Goal: Information Seeking & Learning: Learn about a topic

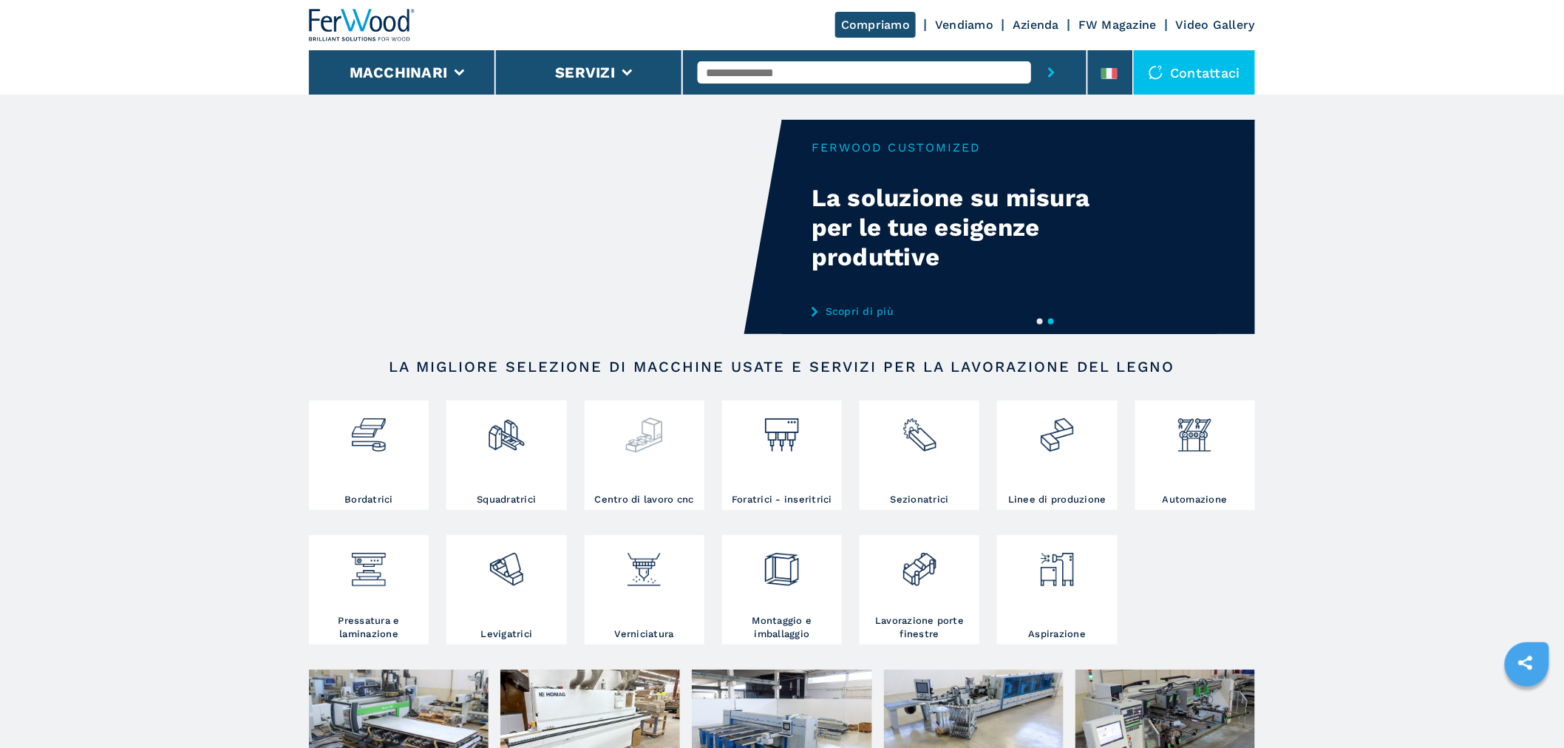
click at [643, 438] on img at bounding box center [644, 429] width 39 height 50
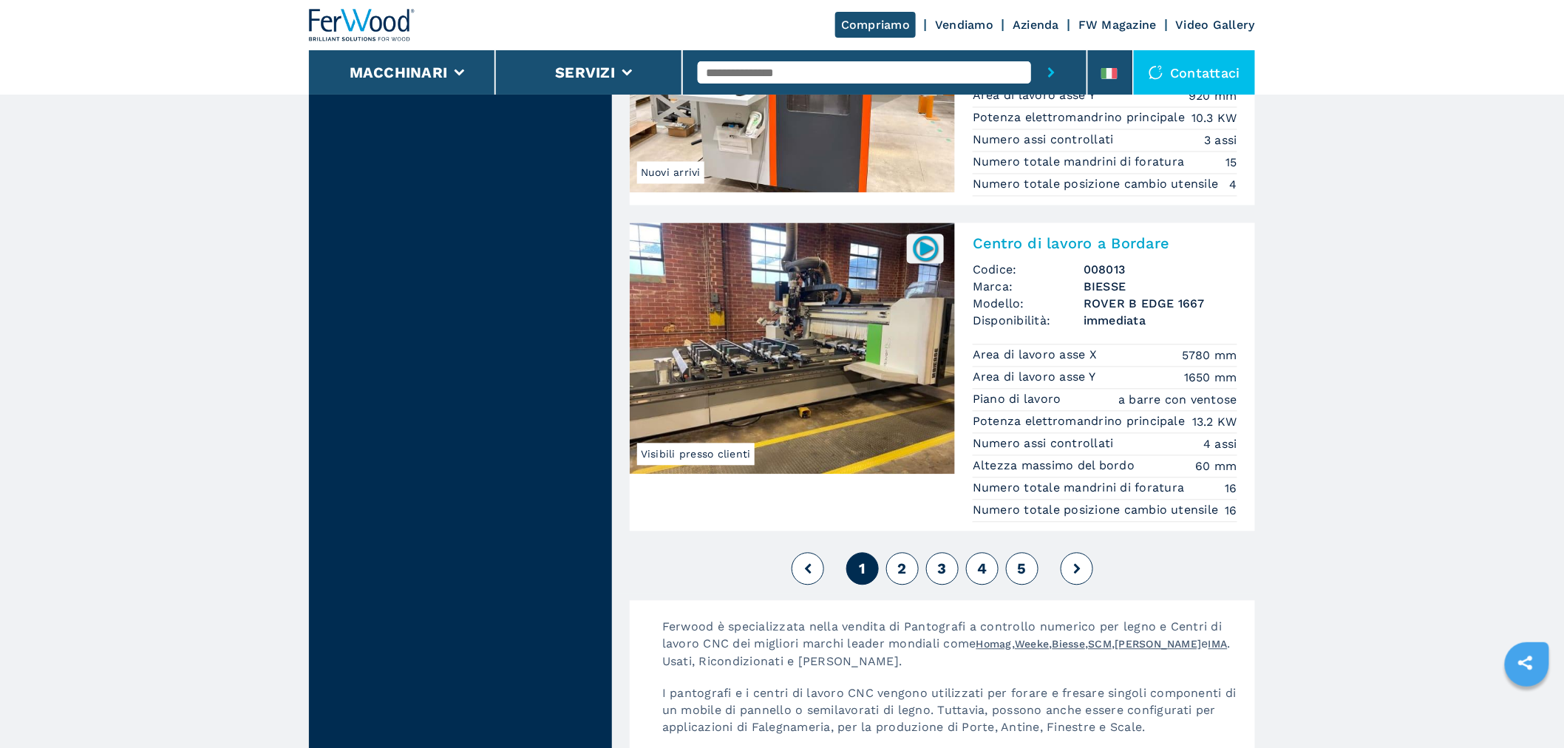
scroll to position [3614, 0]
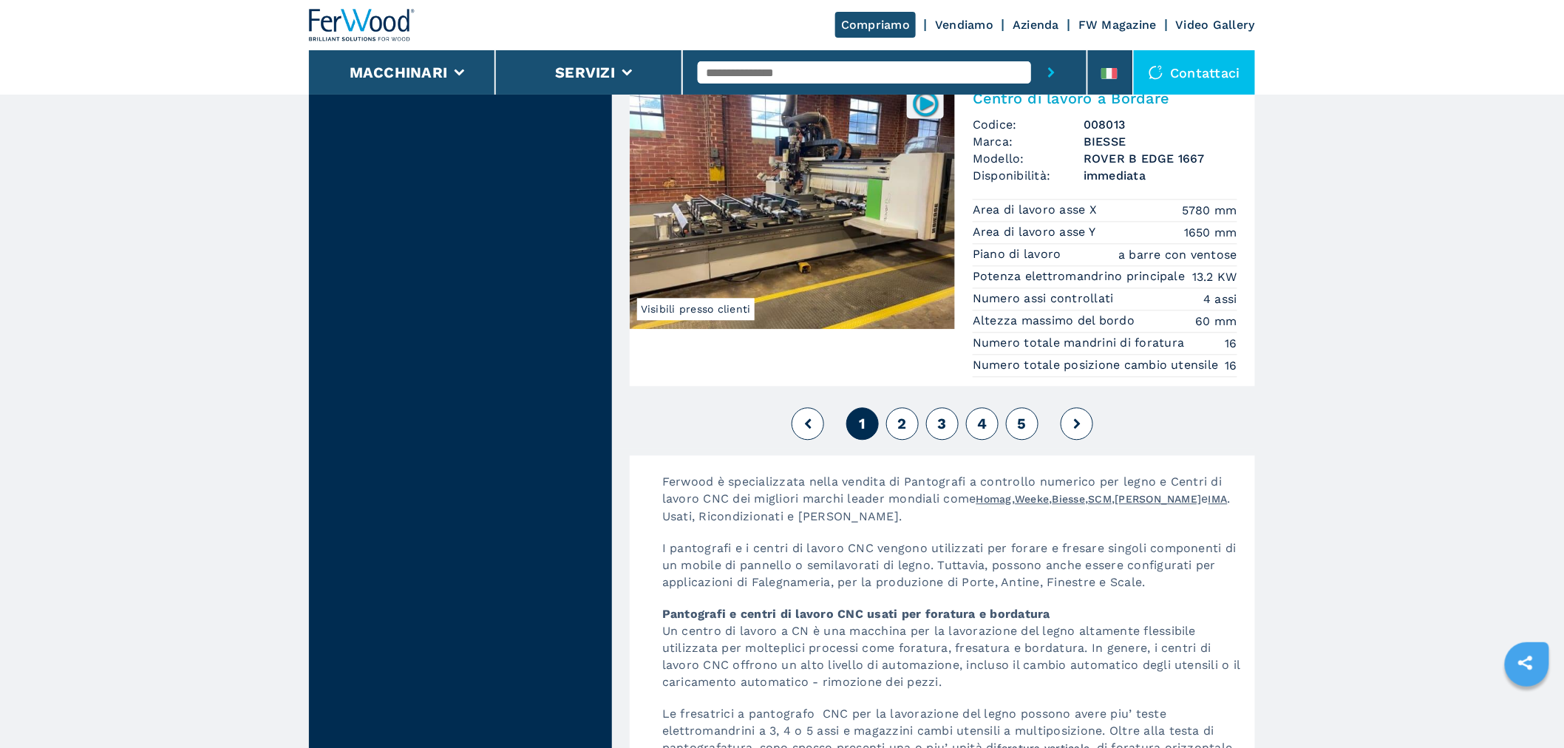
click at [906, 433] on span "2" at bounding box center [902, 424] width 9 height 18
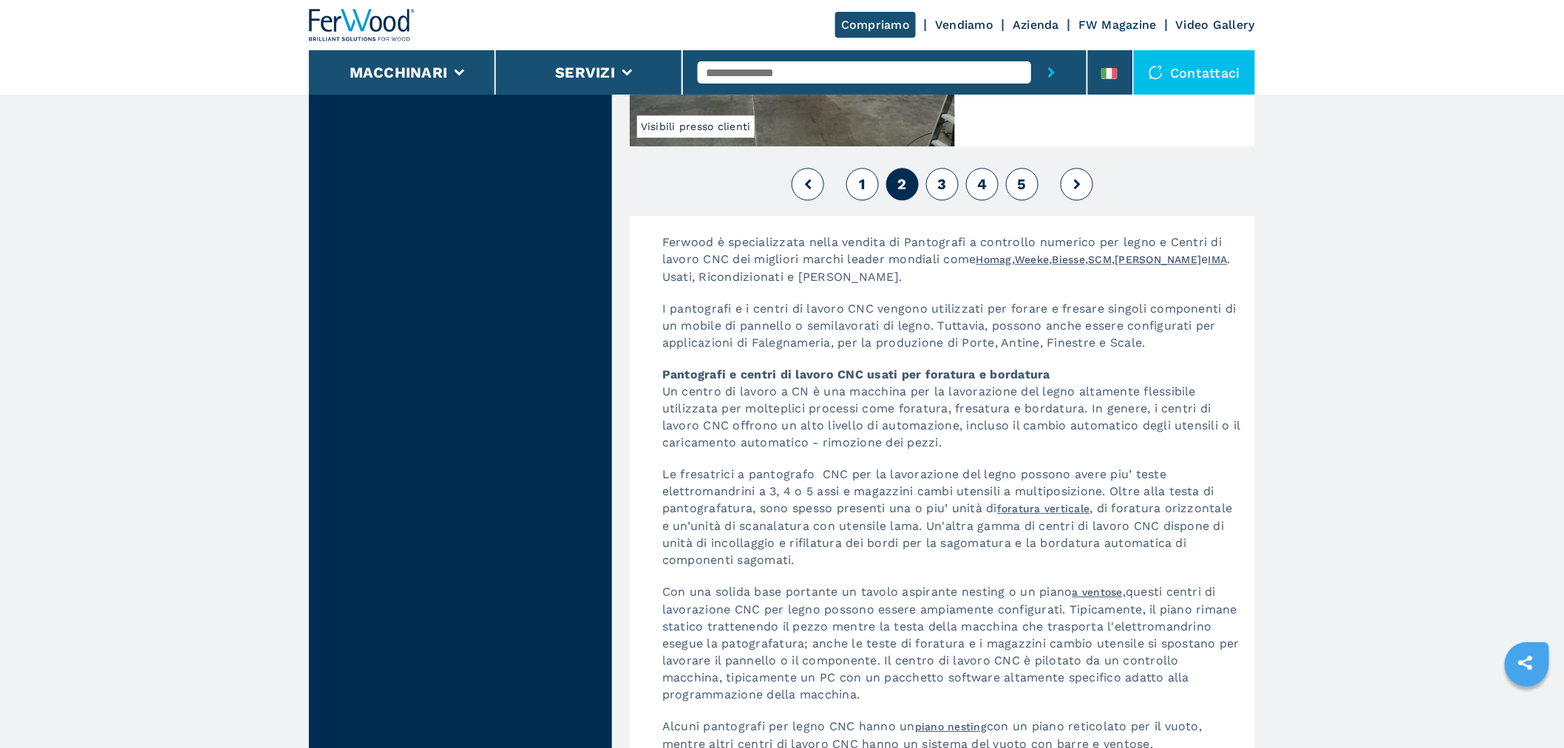
scroll to position [3861, 0]
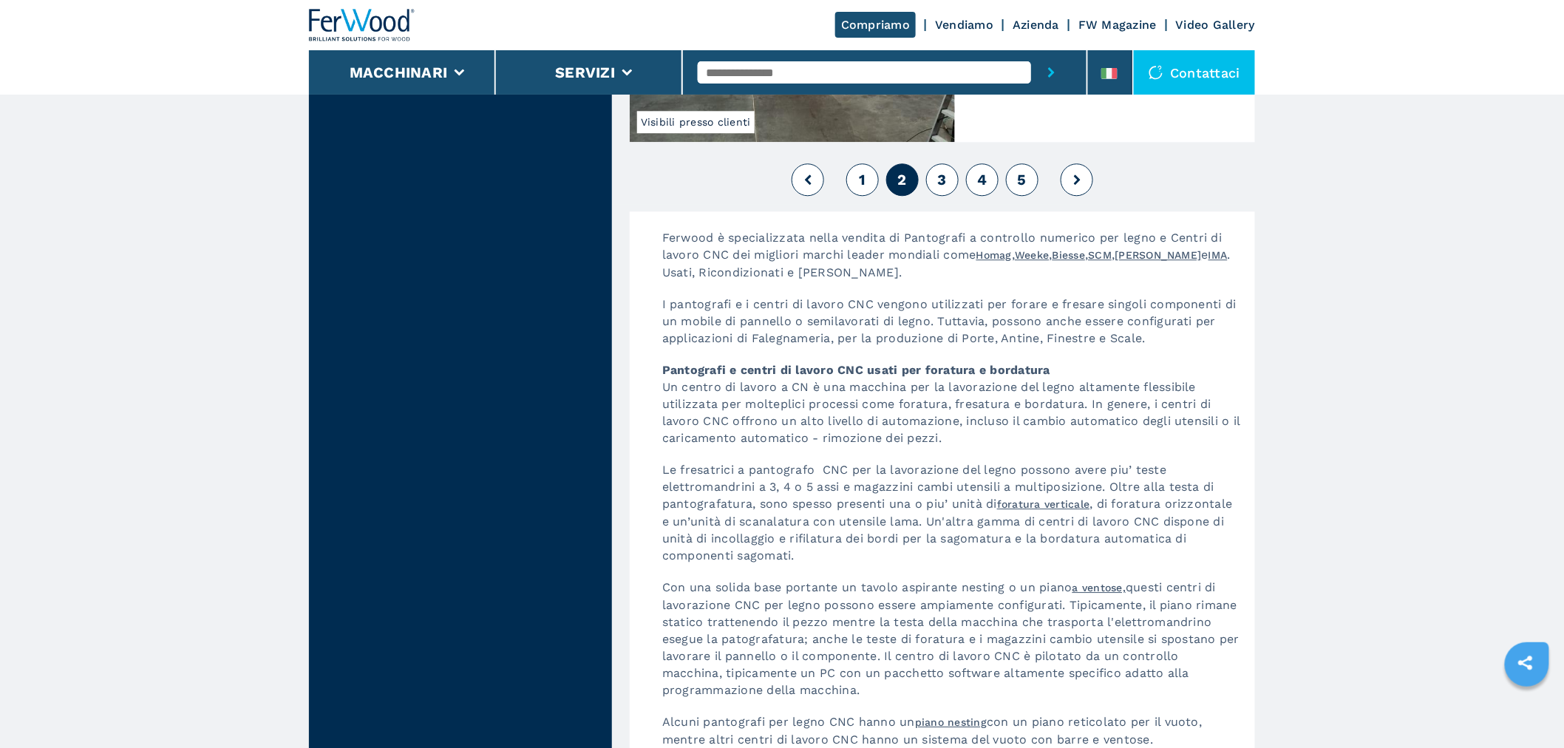
click at [948, 196] on button "3" at bounding box center [942, 179] width 33 height 33
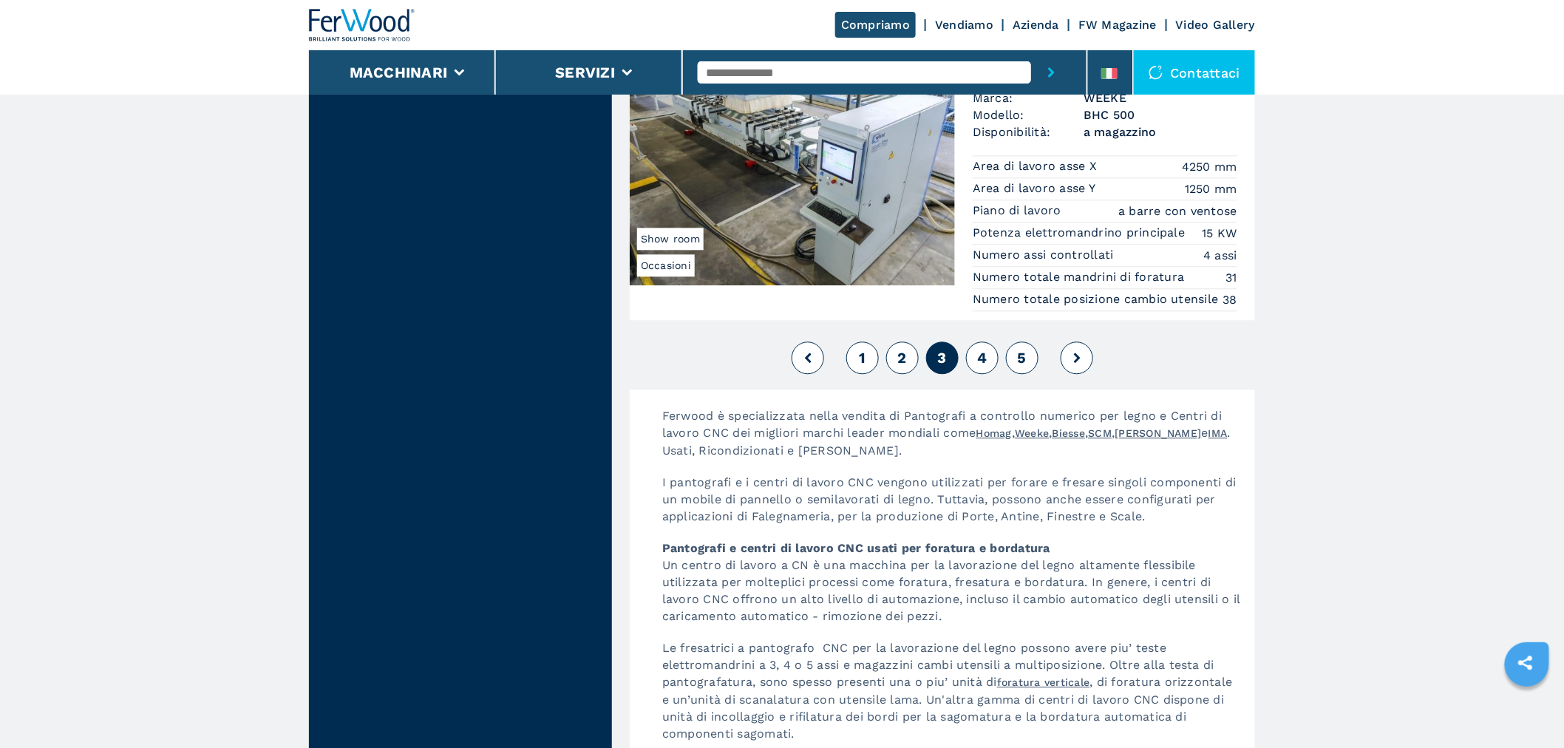
scroll to position [3697, 0]
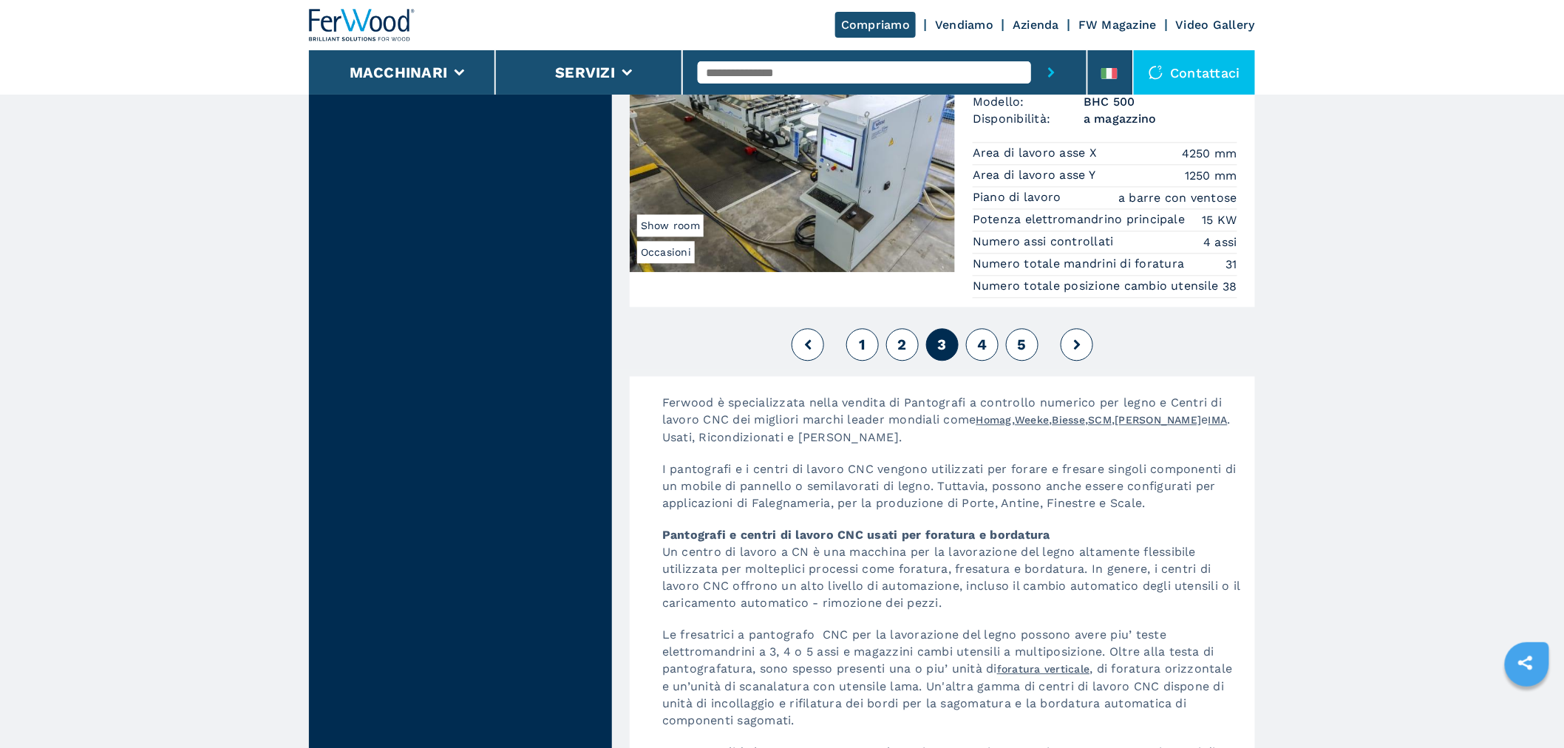
click at [1000, 364] on div "1 2 3 4 5" at bounding box center [942, 345] width 625 height 40
click at [973, 361] on button "4" at bounding box center [982, 344] width 33 height 33
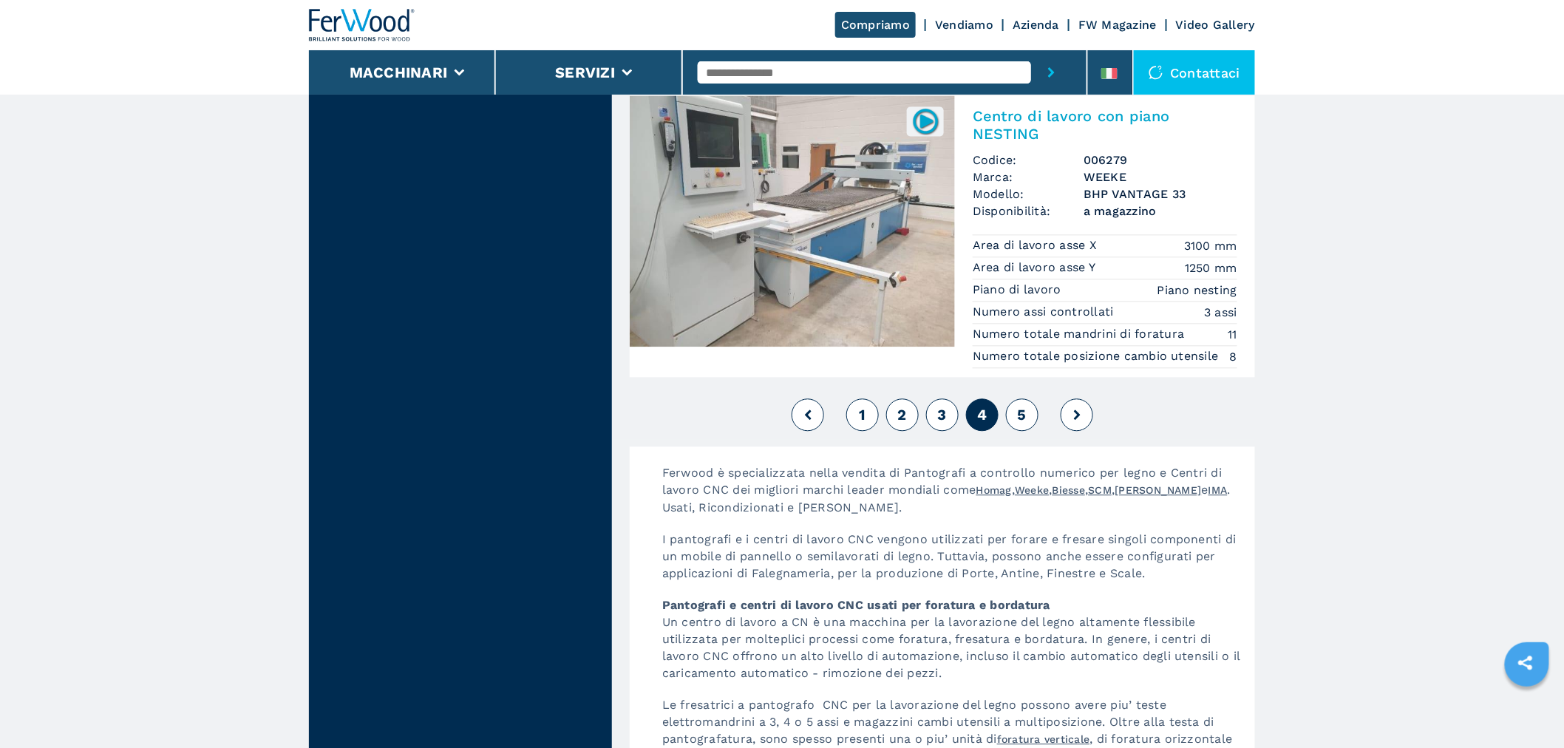
scroll to position [3614, 0]
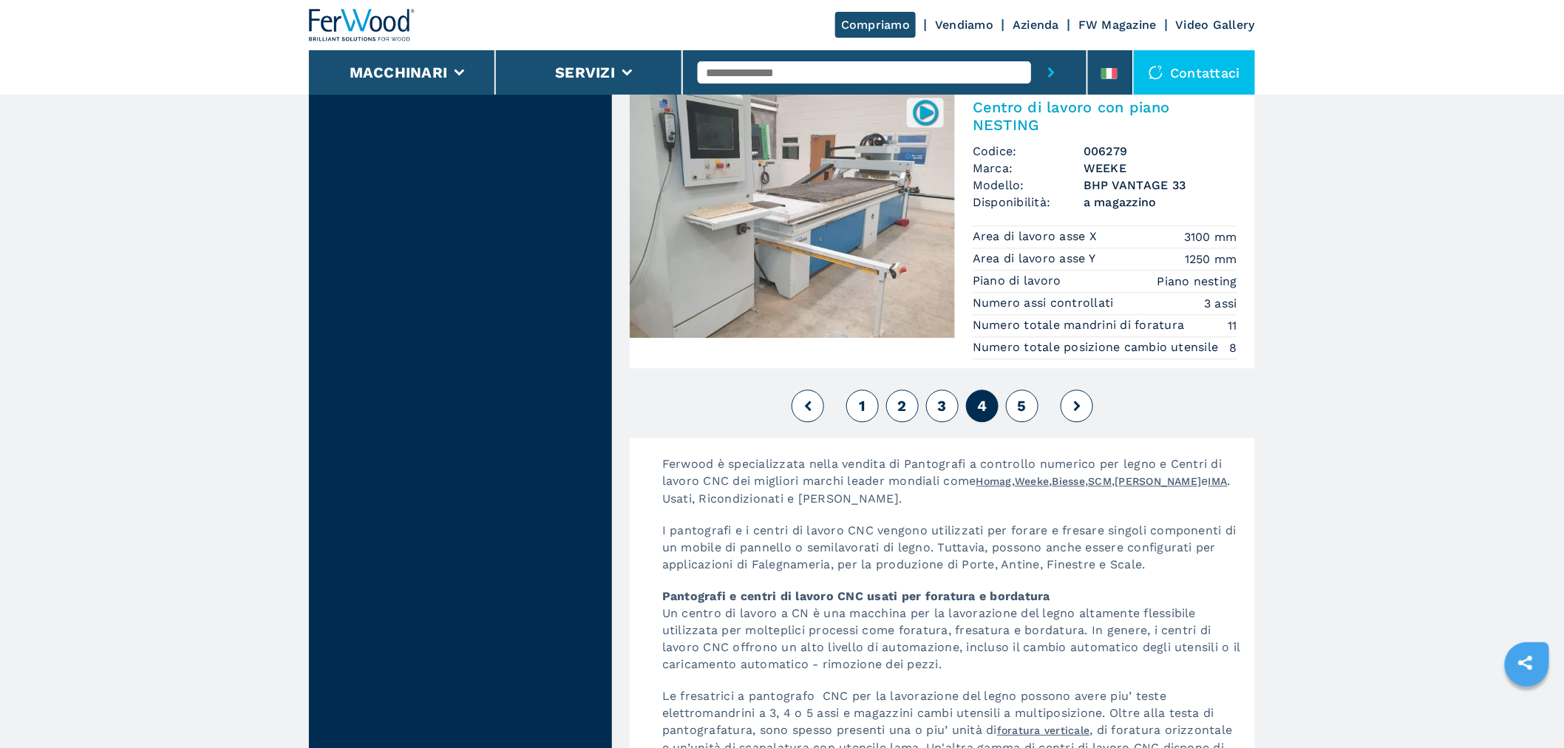
click at [1015, 396] on button "5" at bounding box center [1022, 406] width 33 height 33
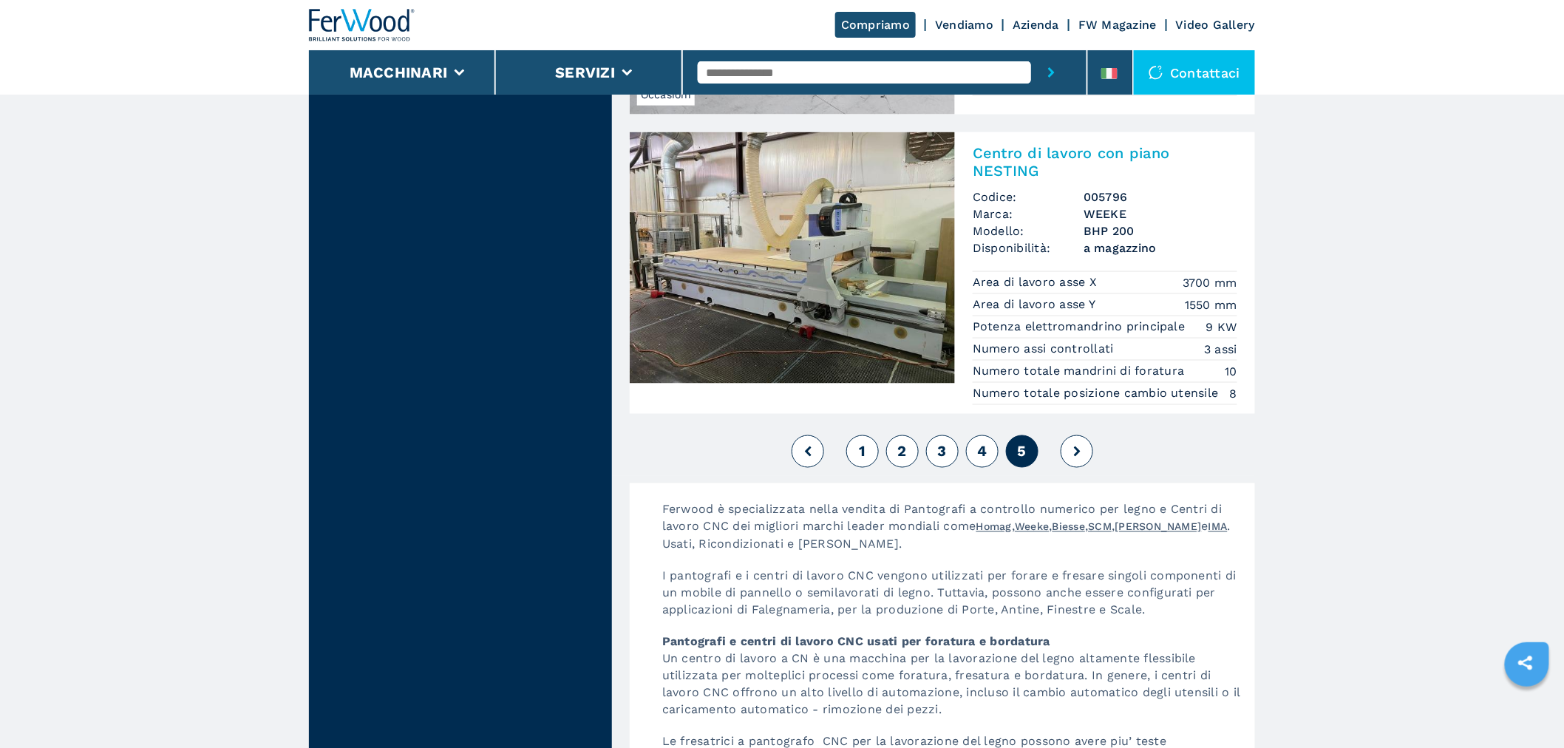
scroll to position [3204, 0]
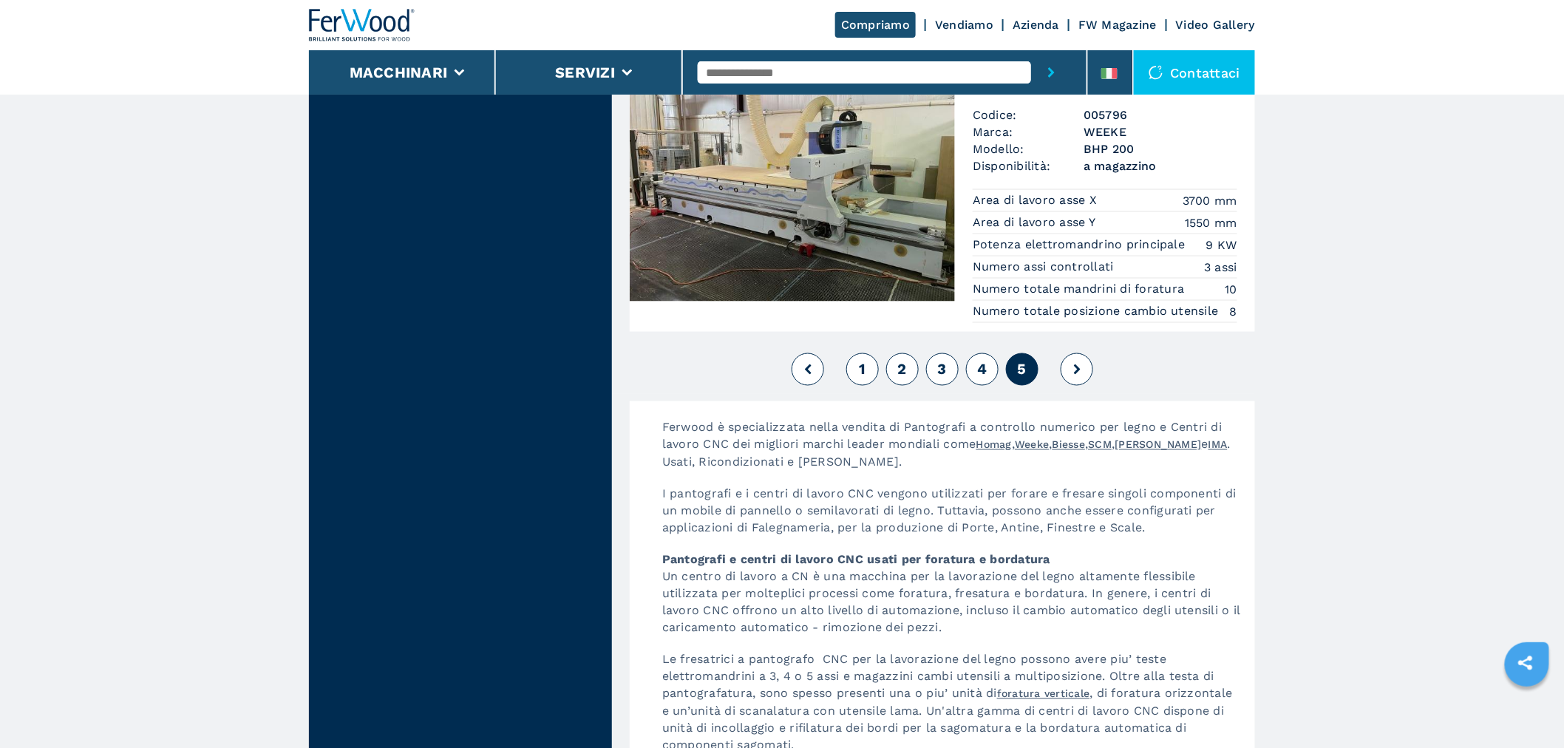
click at [865, 386] on button "1" at bounding box center [863, 369] width 33 height 33
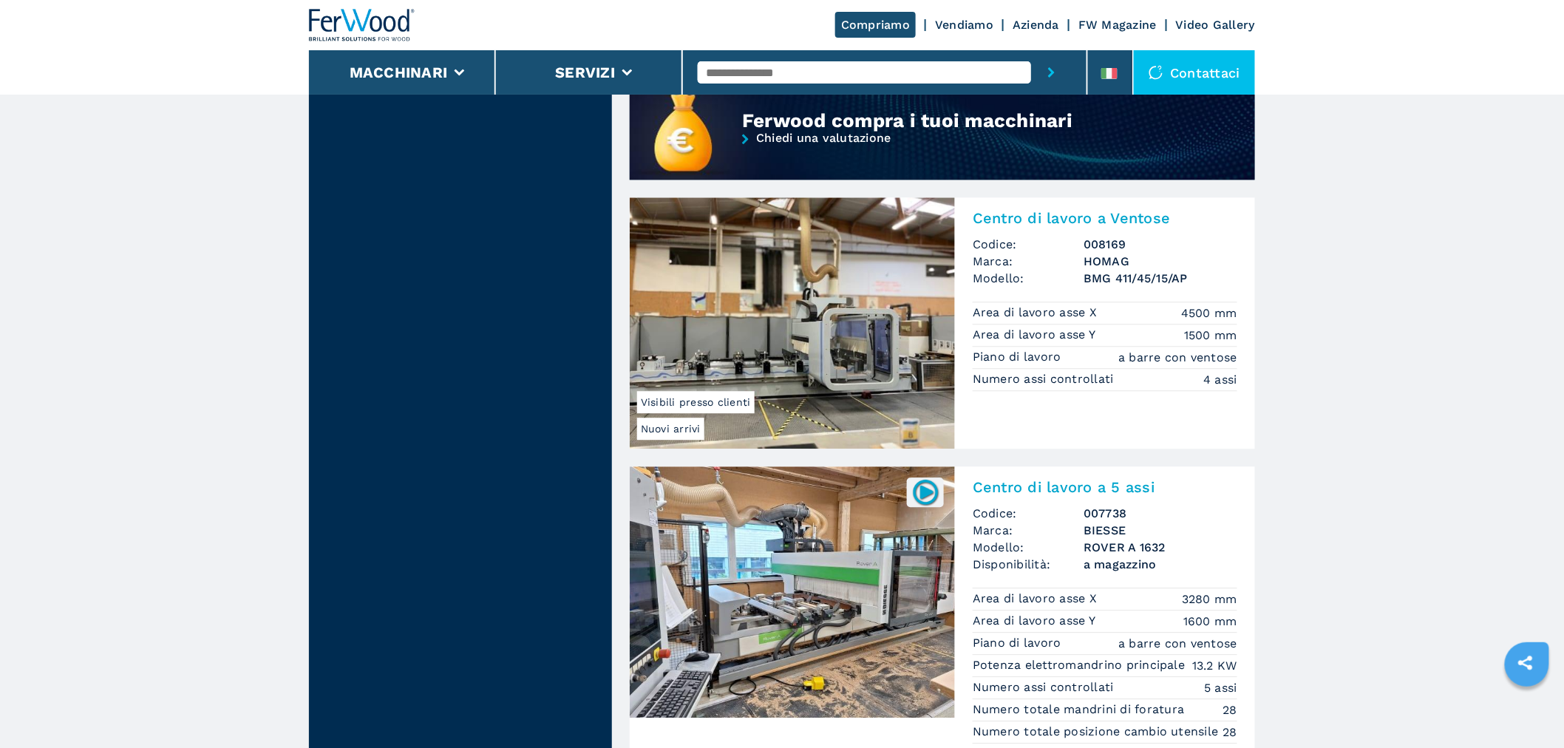
scroll to position [1396, 0]
